Goal: Obtain resource: Download file/media

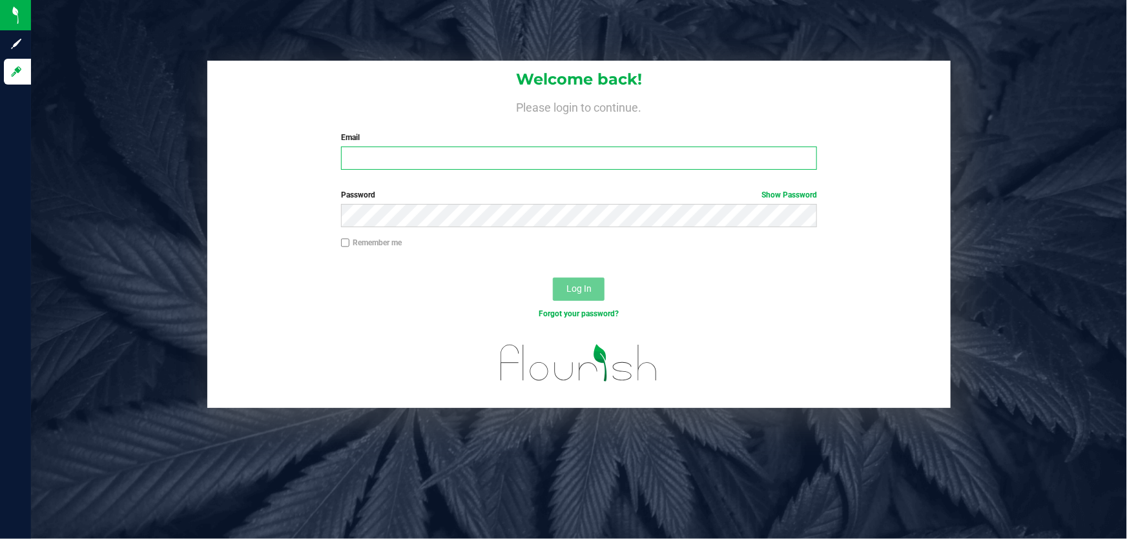
click at [389, 150] on input "Email" at bounding box center [579, 158] width 476 height 23
type input "[EMAIL_ADDRESS][DOMAIN_NAME]"
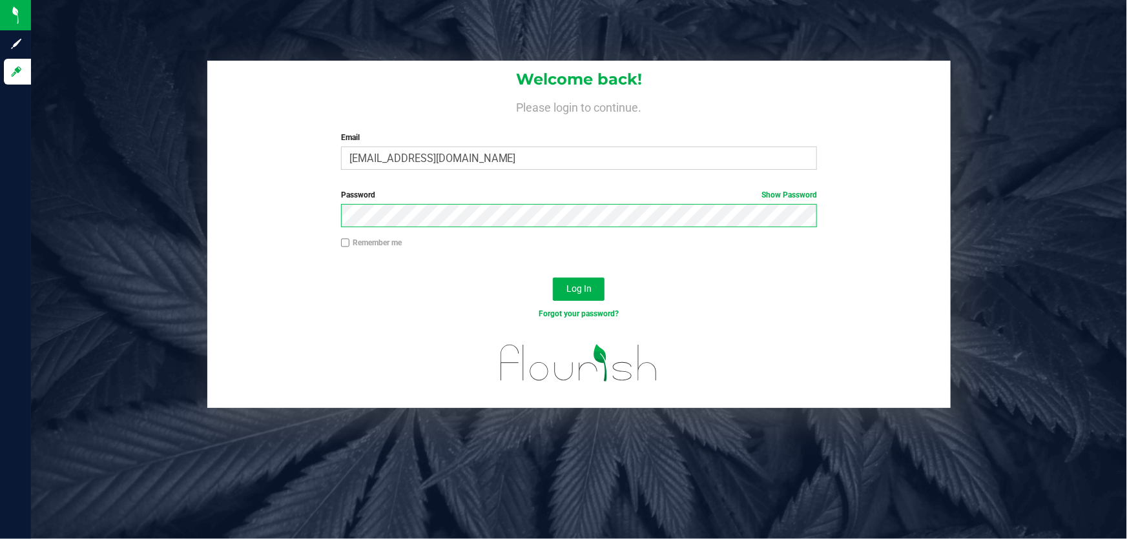
click at [553, 278] on button "Log In" at bounding box center [579, 289] width 52 height 23
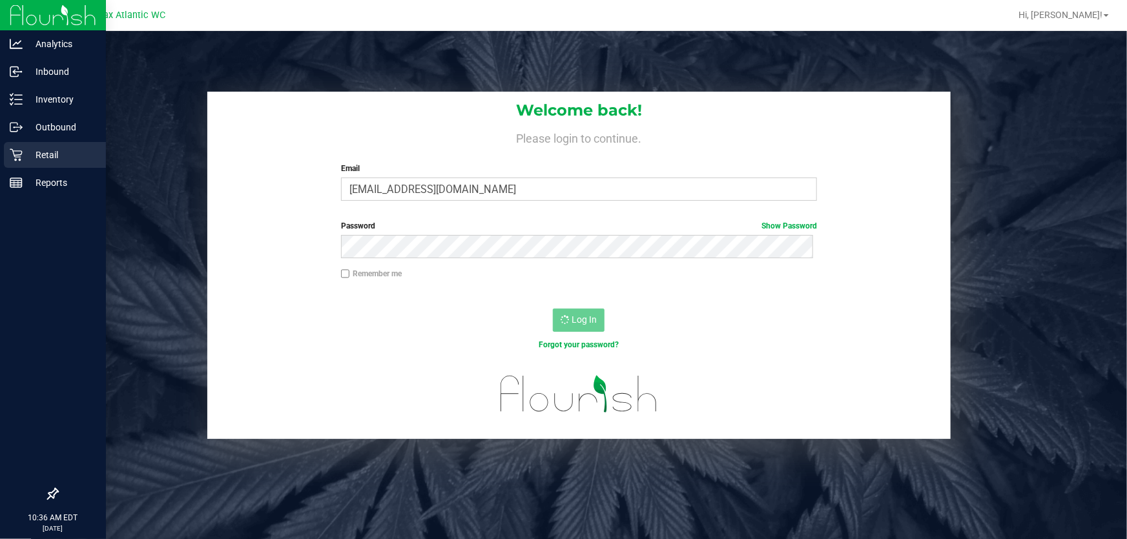
click at [23, 159] on p "Retail" at bounding box center [61, 154] width 77 height 15
click at [71, 156] on p "Retail" at bounding box center [61, 154] width 77 height 15
click at [2, 152] on link "Retail" at bounding box center [53, 156] width 106 height 28
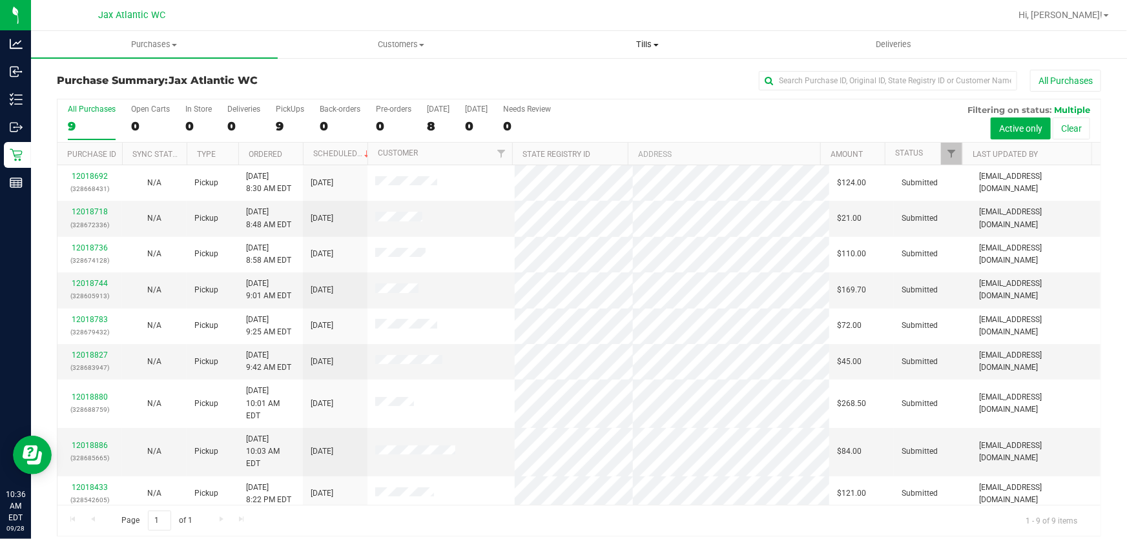
click at [649, 45] on span "Tills" at bounding box center [647, 45] width 245 height 12
click at [591, 76] on span "Manage tills" at bounding box center [567, 77] width 87 height 11
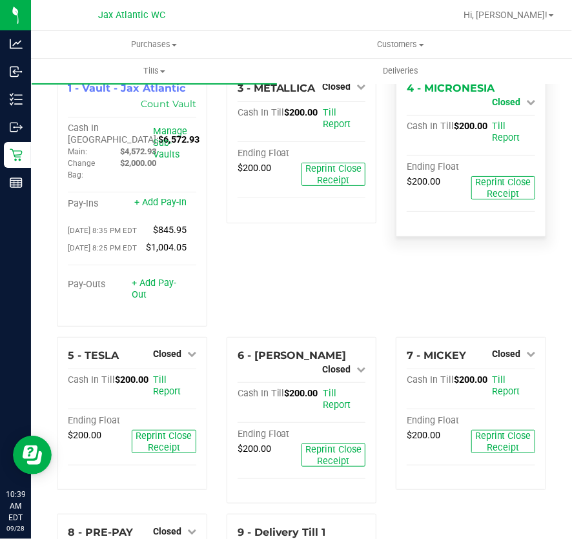
click at [514, 96] on div "Closed" at bounding box center [513, 101] width 43 height 15
click at [504, 101] on span "Closed" at bounding box center [506, 102] width 28 height 10
click at [498, 112] on link "Open Till" at bounding box center [506, 113] width 34 height 10
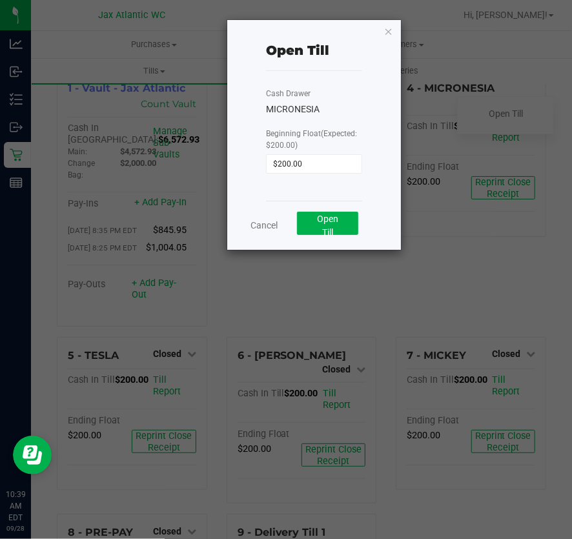
click at [299, 240] on div "Cancel Open Till" at bounding box center [314, 225] width 96 height 49
click at [316, 227] on button "Open Till" at bounding box center [327, 223] width 61 height 23
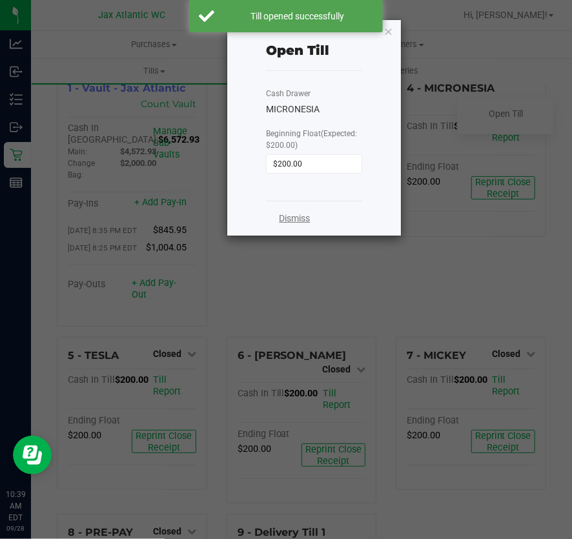
click at [296, 219] on link "Dismiss" at bounding box center [294, 219] width 31 height 14
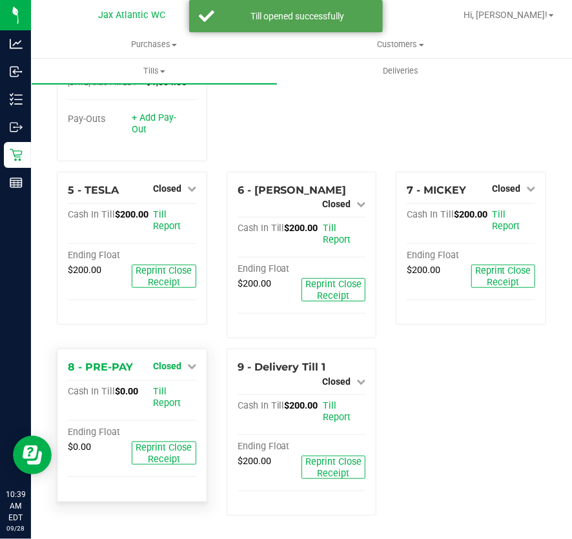
scroll to position [190, 0]
click at [176, 367] on span "Closed" at bounding box center [167, 366] width 28 height 10
click at [165, 394] on link "Open Till" at bounding box center [167, 392] width 34 height 10
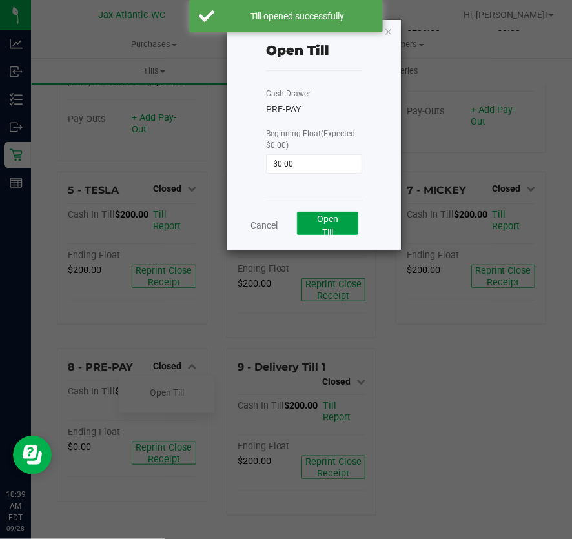
click at [325, 220] on span "Open Till" at bounding box center [327, 226] width 21 height 24
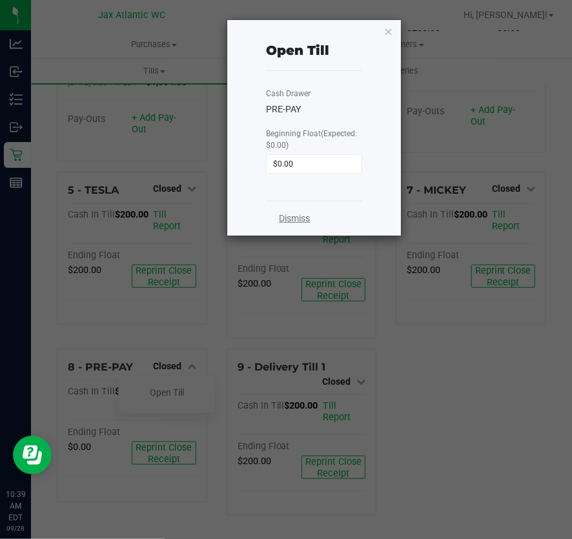
click at [291, 214] on link "Dismiss" at bounding box center [294, 219] width 31 height 14
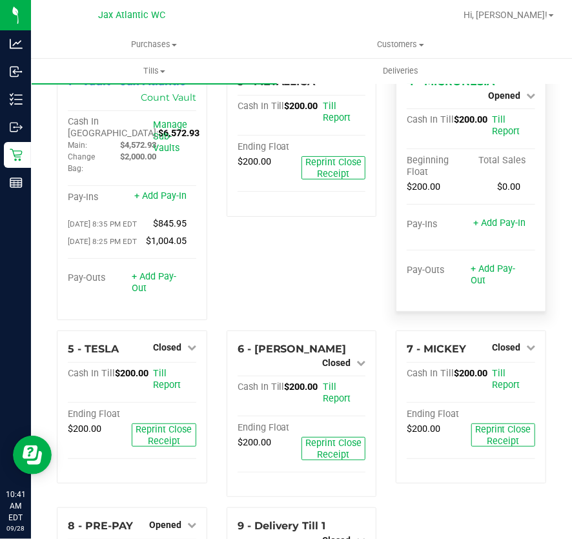
scroll to position [0, 0]
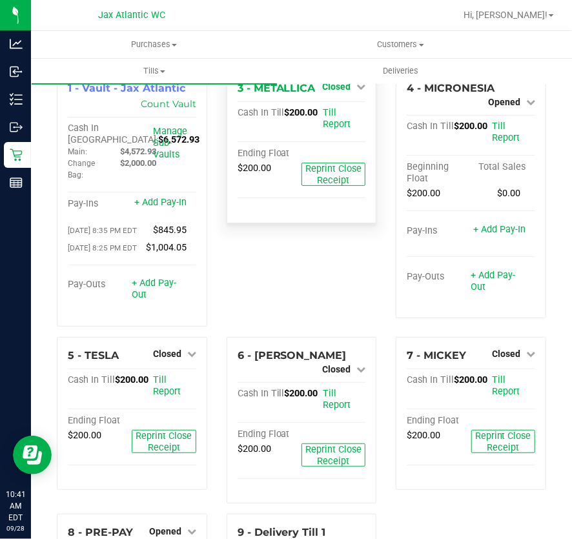
click at [341, 88] on span "Closed" at bounding box center [336, 86] width 28 height 10
click at [342, 111] on link "Open Till" at bounding box center [336, 113] width 34 height 10
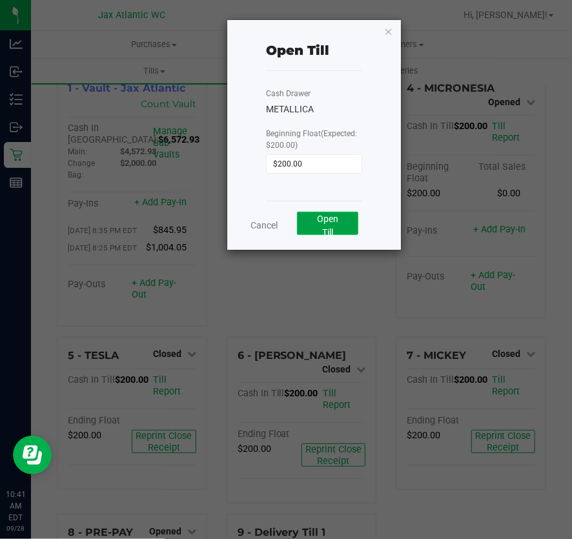
click at [338, 218] on span "Open Till" at bounding box center [327, 226] width 21 height 24
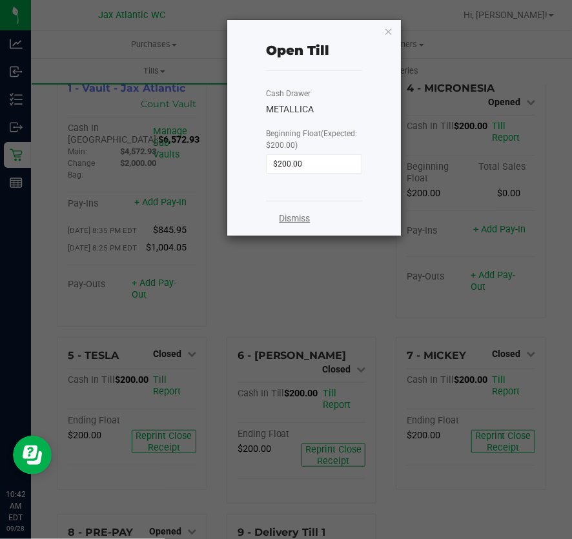
click at [290, 216] on link "Dismiss" at bounding box center [294, 219] width 31 height 14
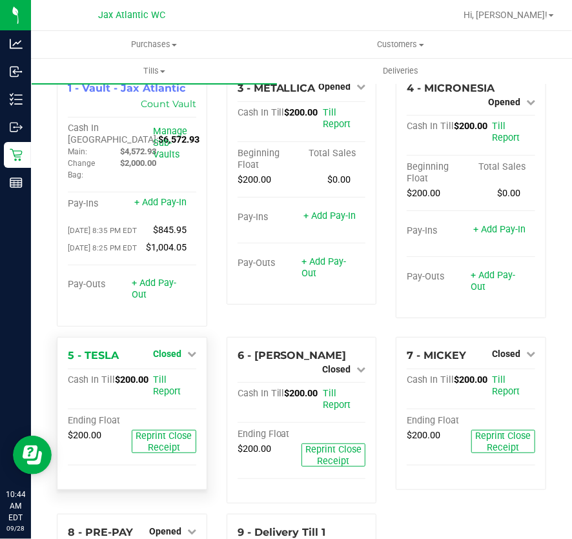
click at [174, 359] on span "Closed" at bounding box center [167, 354] width 28 height 10
click at [156, 402] on div "Open Till" at bounding box center [166, 382] width 97 height 38
click at [158, 389] on div "Open Till" at bounding box center [167, 381] width 96 height 16
click at [159, 385] on link "Open Till" at bounding box center [167, 380] width 34 height 10
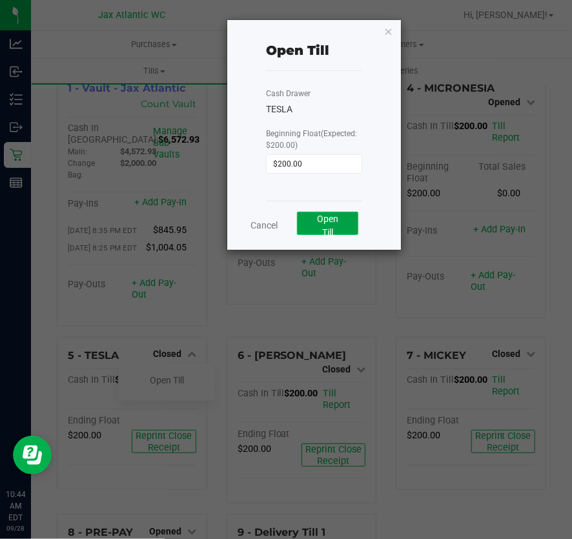
click at [345, 218] on button "Open Till" at bounding box center [327, 223] width 61 height 23
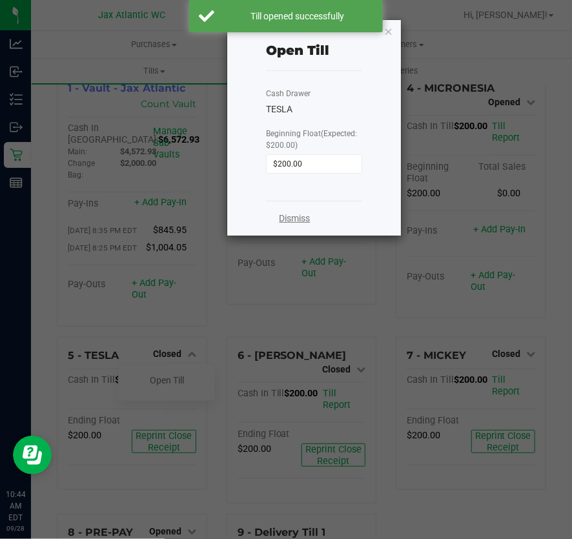
click at [298, 222] on link "Dismiss" at bounding box center [294, 219] width 31 height 14
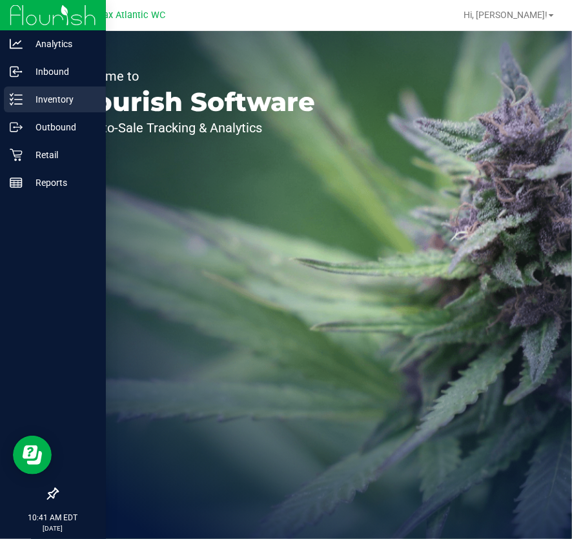
click at [23, 99] on p "Inventory" at bounding box center [61, 99] width 77 height 15
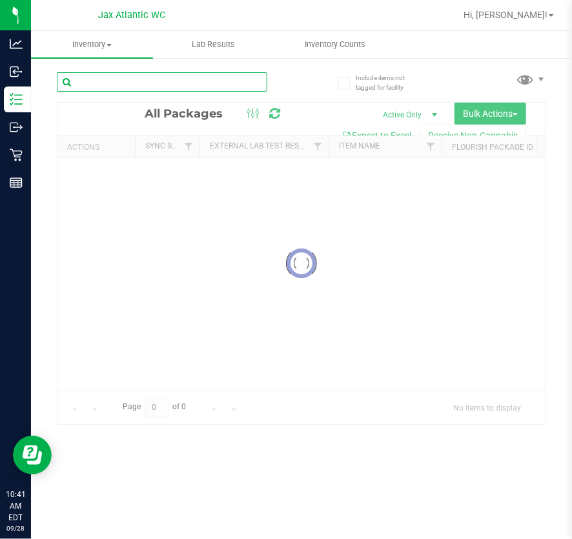
click at [123, 84] on input "text" at bounding box center [162, 81] width 210 height 19
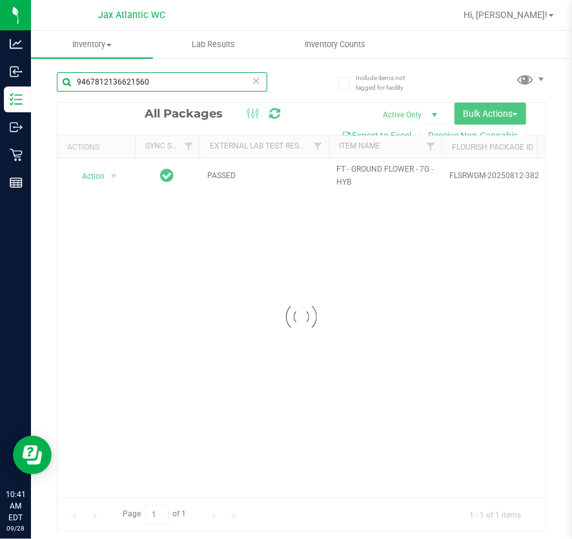
type input "9467812136621560"
click at [69, 176] on div at bounding box center [301, 317] width 488 height 429
click at [101, 173] on div at bounding box center [301, 317] width 488 height 429
click at [107, 174] on div at bounding box center [301, 317] width 488 height 429
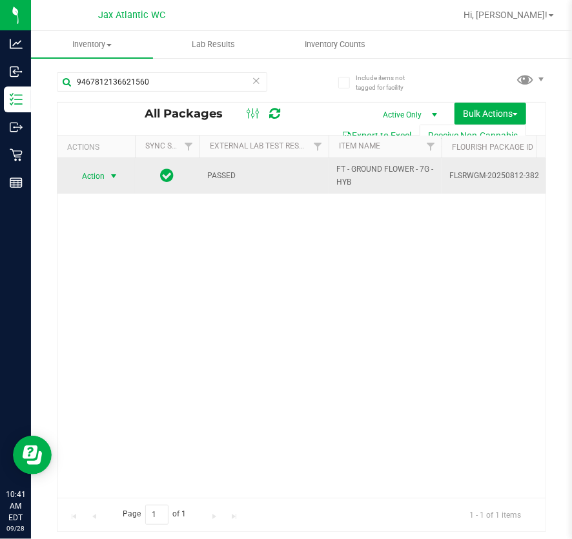
click at [109, 174] on span "select" at bounding box center [113, 176] width 10 height 10
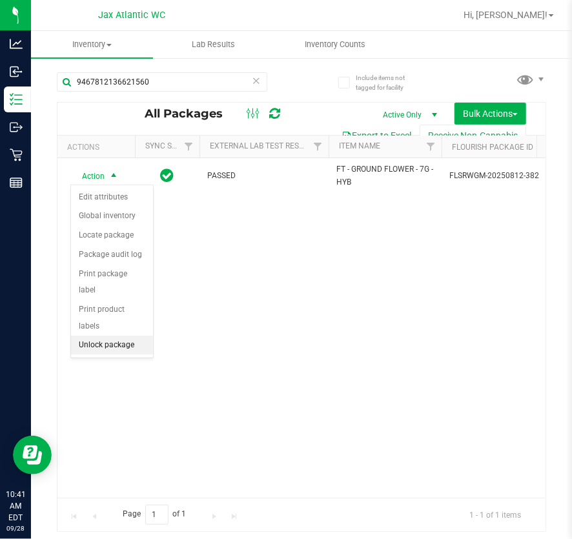
click at [112, 336] on li "Unlock package" at bounding box center [112, 345] width 82 height 19
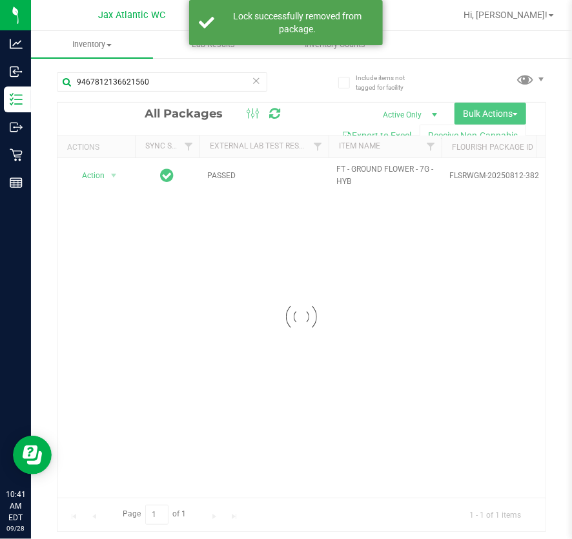
click at [106, 174] on div at bounding box center [301, 317] width 488 height 429
click at [112, 171] on div at bounding box center [301, 317] width 488 height 429
click at [114, 171] on div at bounding box center [301, 317] width 488 height 429
click at [108, 176] on div at bounding box center [301, 317] width 488 height 429
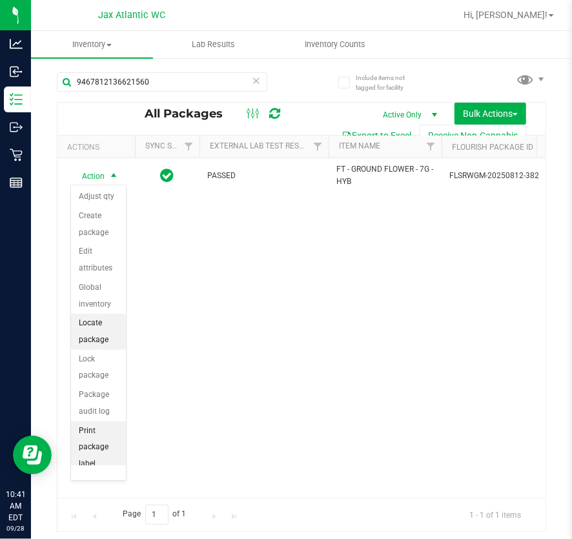
scroll to position [111, 0]
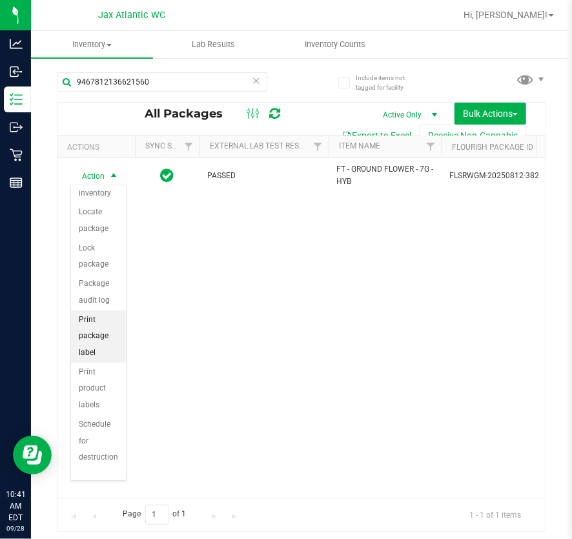
click at [105, 342] on li "Print package label" at bounding box center [98, 337] width 55 height 52
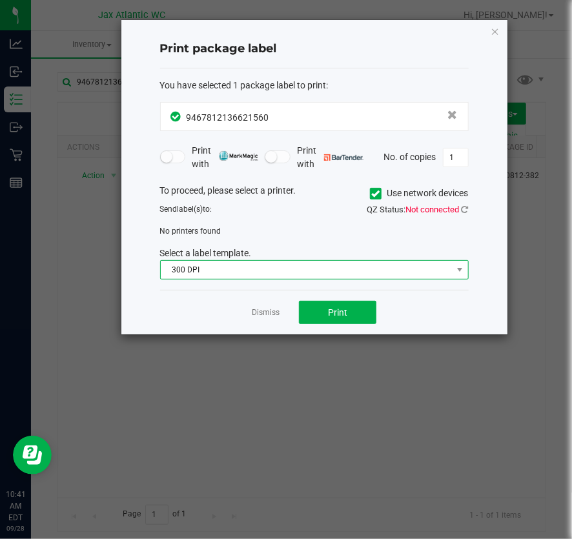
click at [241, 264] on span "300 DPI" at bounding box center [306, 270] width 291 height 18
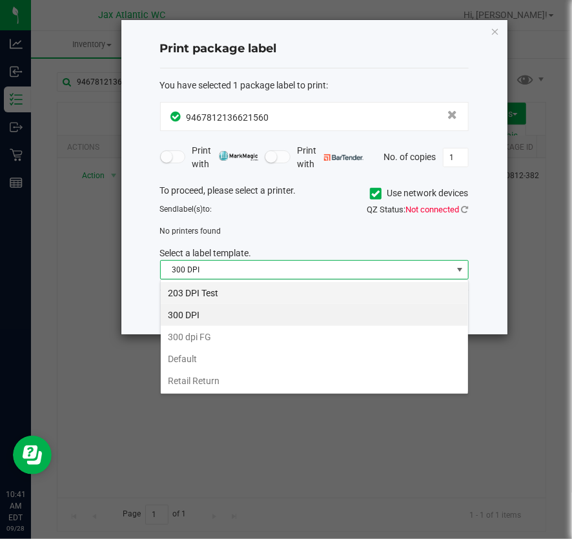
scroll to position [19, 309]
click at [199, 285] on li "203 DPI Test" at bounding box center [314, 293] width 307 height 22
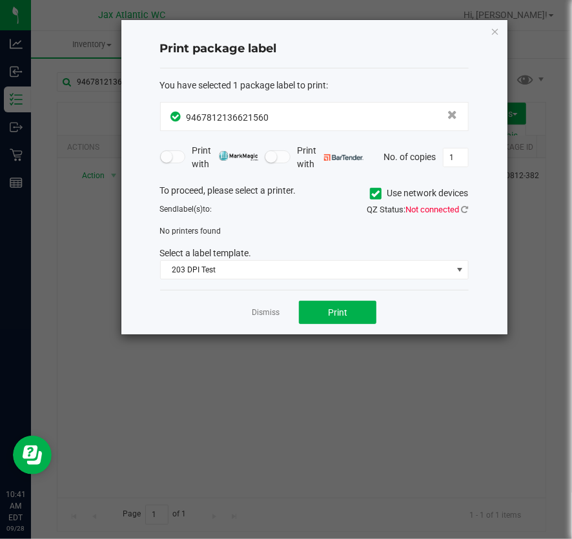
click at [469, 209] on div "QZ Status: Not connected" at bounding box center [396, 209] width 164 height 13
click at [465, 209] on icon at bounding box center [465, 209] width 7 height 8
click at [269, 315] on link "Dismiss" at bounding box center [266, 312] width 28 height 11
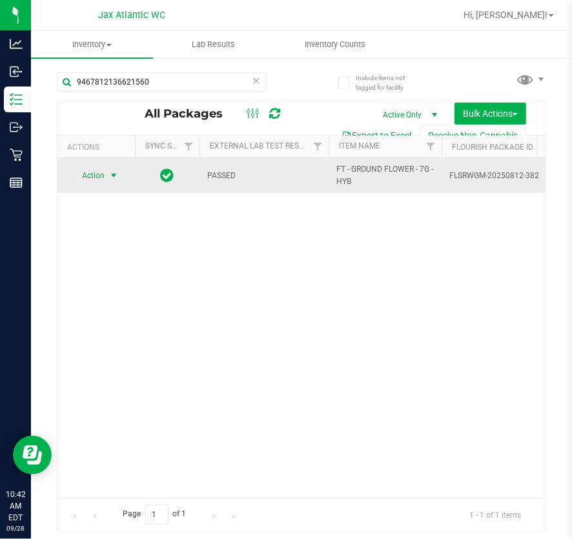
click at [108, 178] on span "select" at bounding box center [113, 175] width 10 height 10
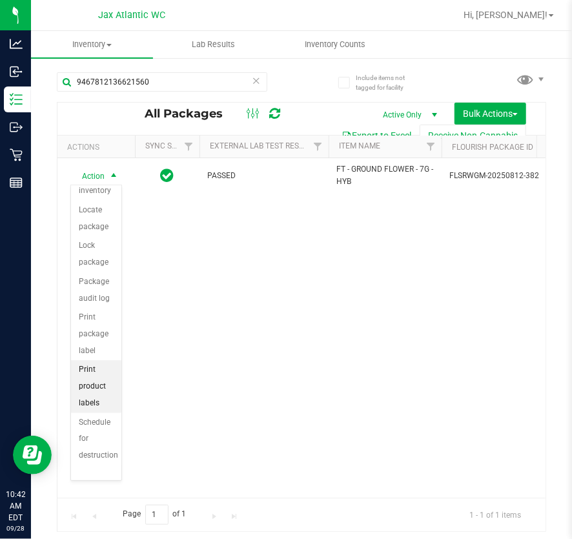
scroll to position [145, 0]
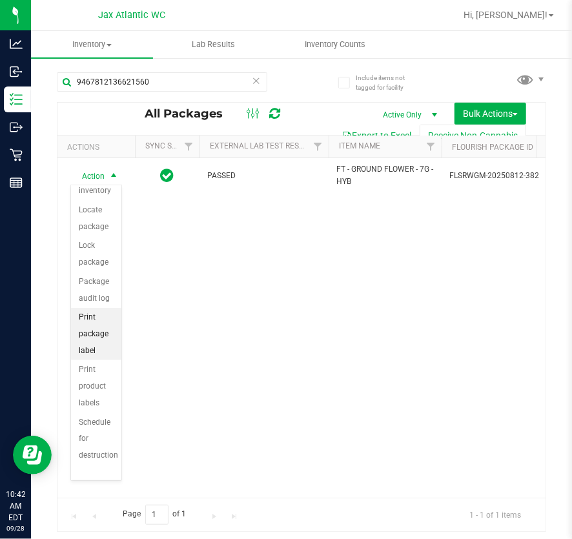
click at [94, 344] on li "Print package label" at bounding box center [96, 334] width 50 height 52
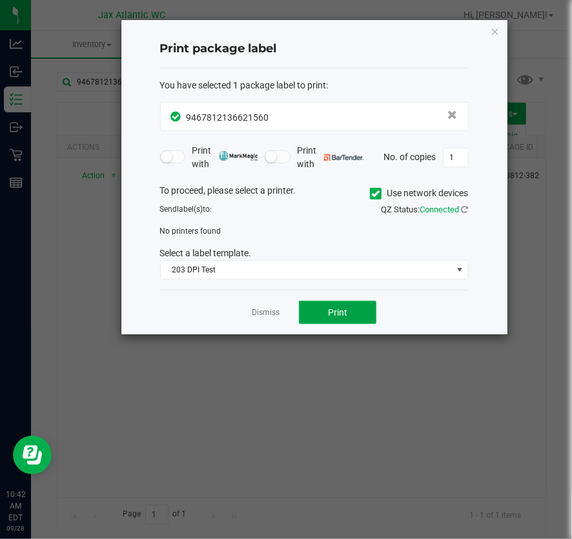
click at [329, 314] on span "Print" at bounding box center [337, 312] width 19 height 10
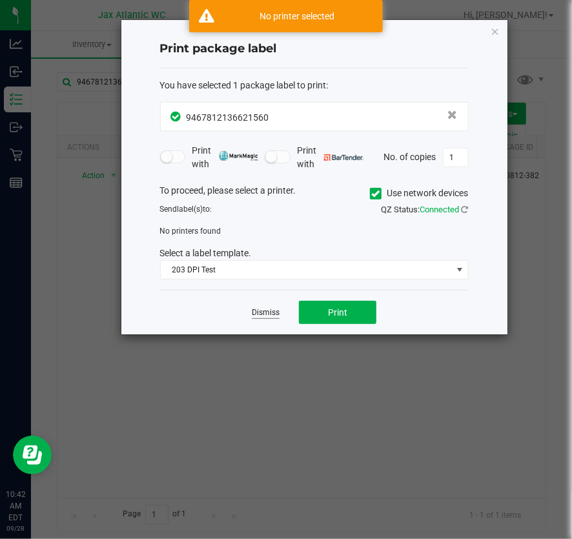
click at [274, 316] on link "Dismiss" at bounding box center [266, 312] width 28 height 11
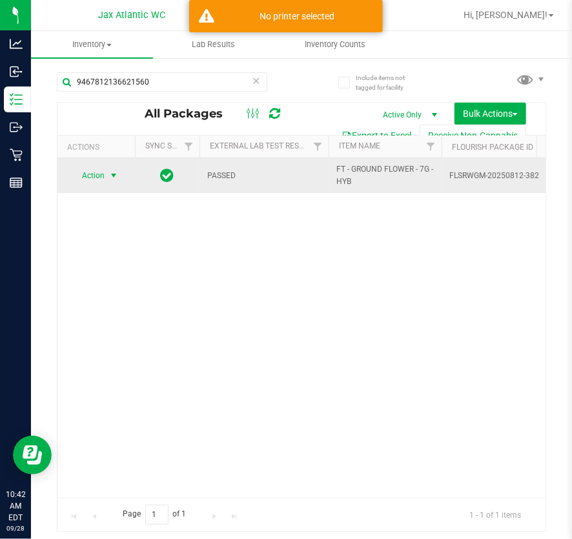
click at [88, 174] on span "Action" at bounding box center [87, 176] width 35 height 18
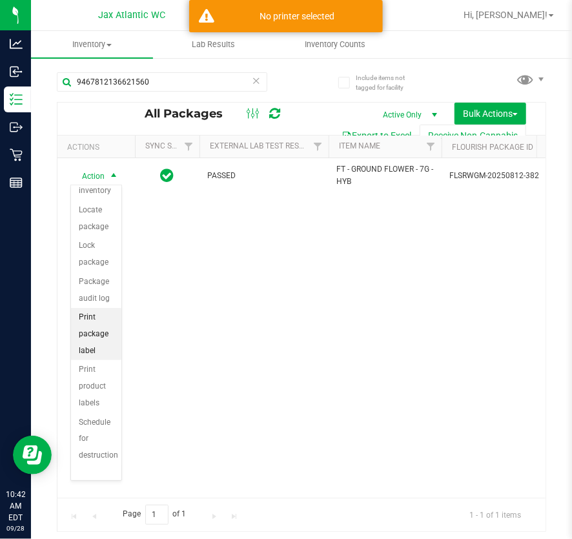
click at [85, 338] on li "Print package label" at bounding box center [96, 334] width 50 height 52
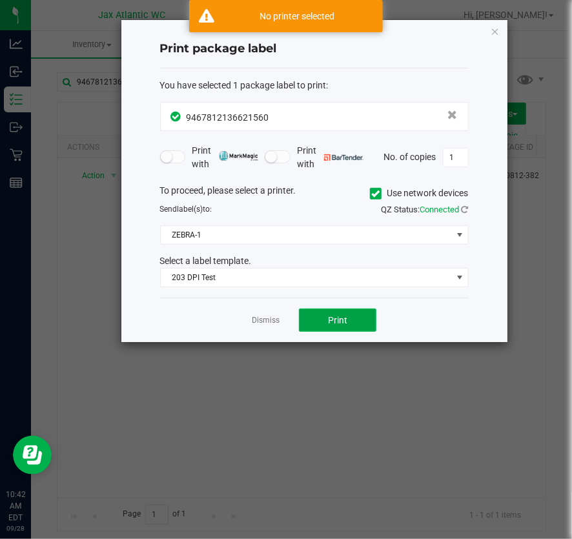
click at [342, 325] on button "Print" at bounding box center [337, 320] width 77 height 23
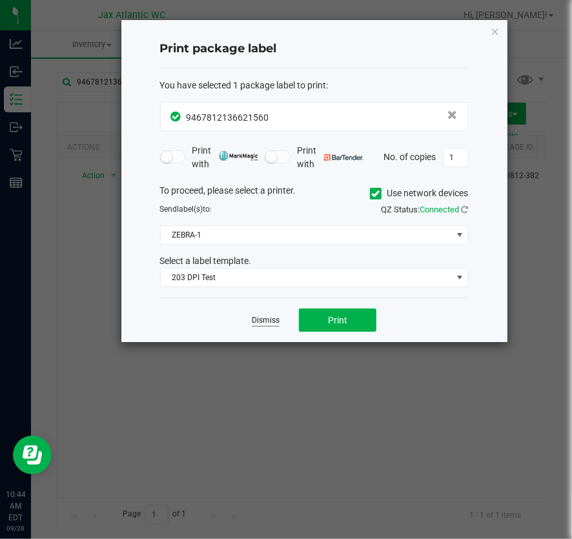
click at [276, 322] on link "Dismiss" at bounding box center [266, 320] width 28 height 11
